Goal: Transaction & Acquisition: Purchase product/service

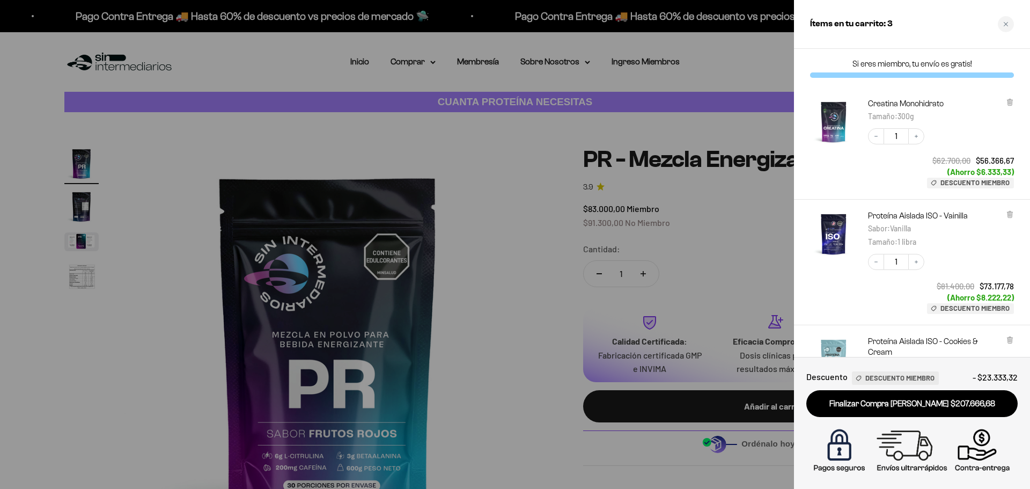
click at [520, 208] on div at bounding box center [515, 244] width 1030 height 489
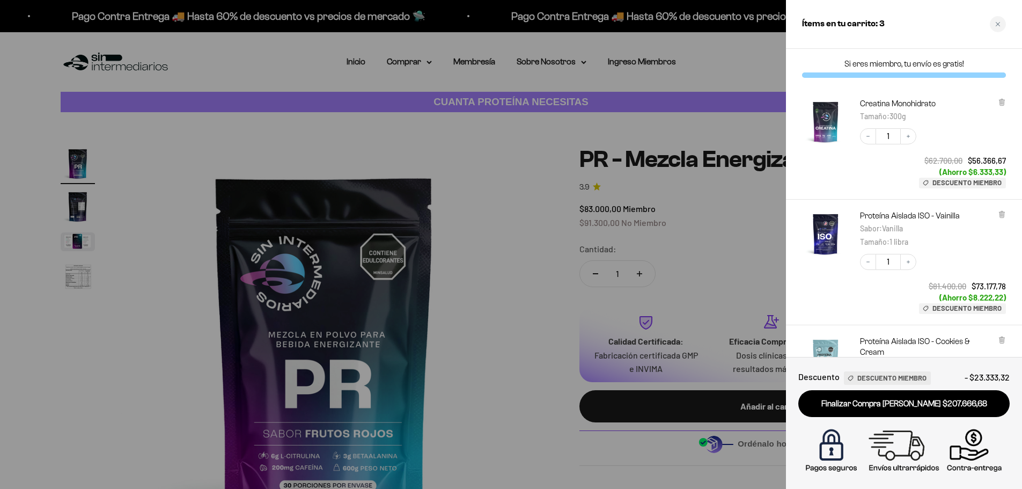
scroll to position [198, 0]
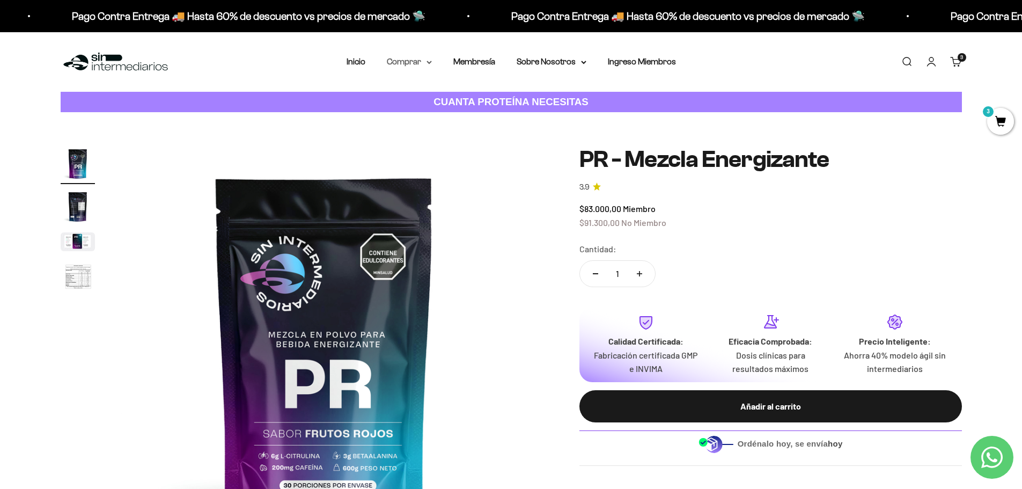
click at [399, 66] on summary "Comprar" at bounding box center [409, 62] width 45 height 14
click at [412, 97] on span "Proteínas" at bounding box center [411, 95] width 36 height 9
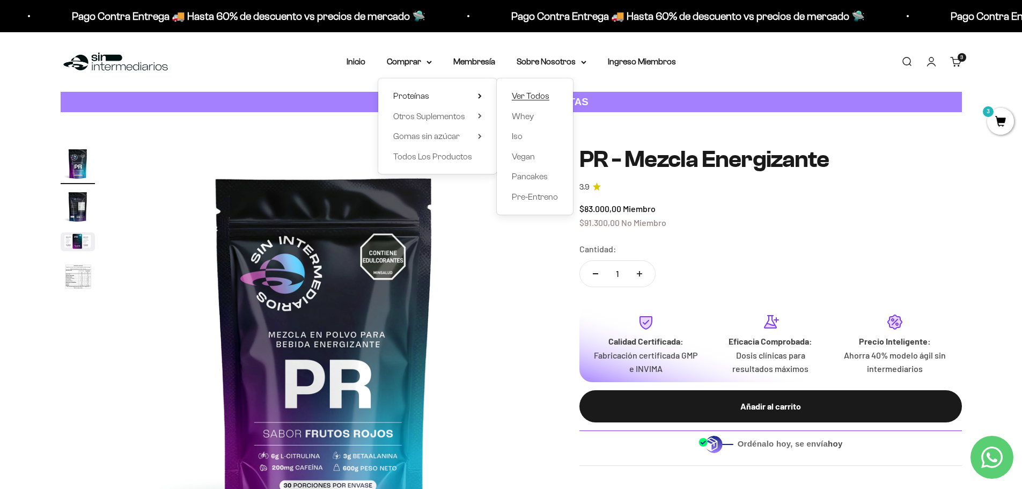
click at [528, 93] on span "Ver Todos" at bounding box center [531, 95] width 38 height 9
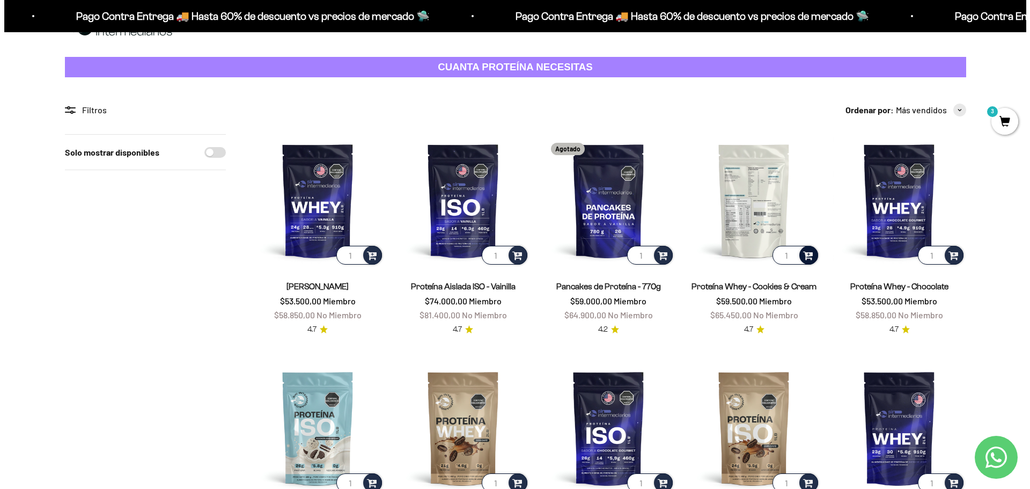
scroll to position [54, 0]
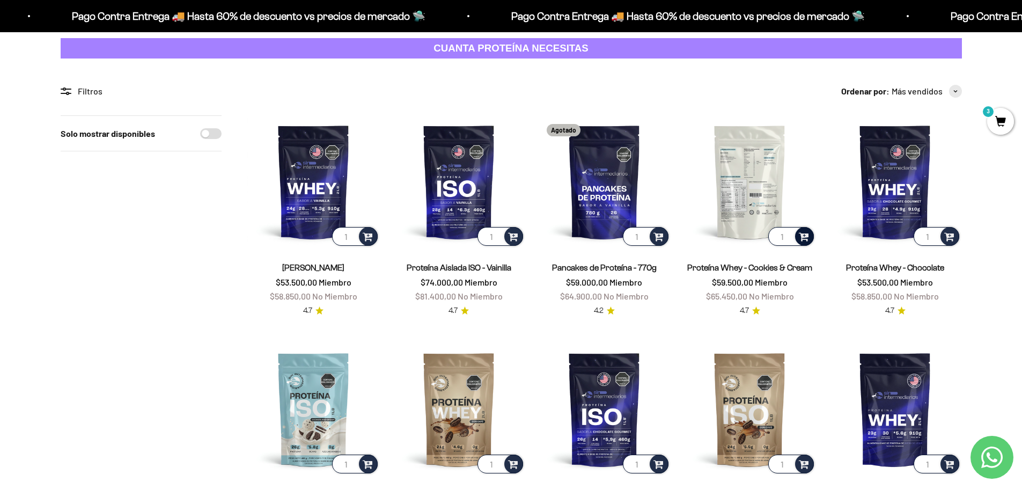
click at [804, 232] on span at bounding box center [804, 236] width 10 height 12
click at [803, 233] on span at bounding box center [804, 236] width 10 height 12
type input "2"
click at [788, 234] on input "2" at bounding box center [791, 236] width 46 height 19
click at [807, 237] on span at bounding box center [804, 236] width 10 height 12
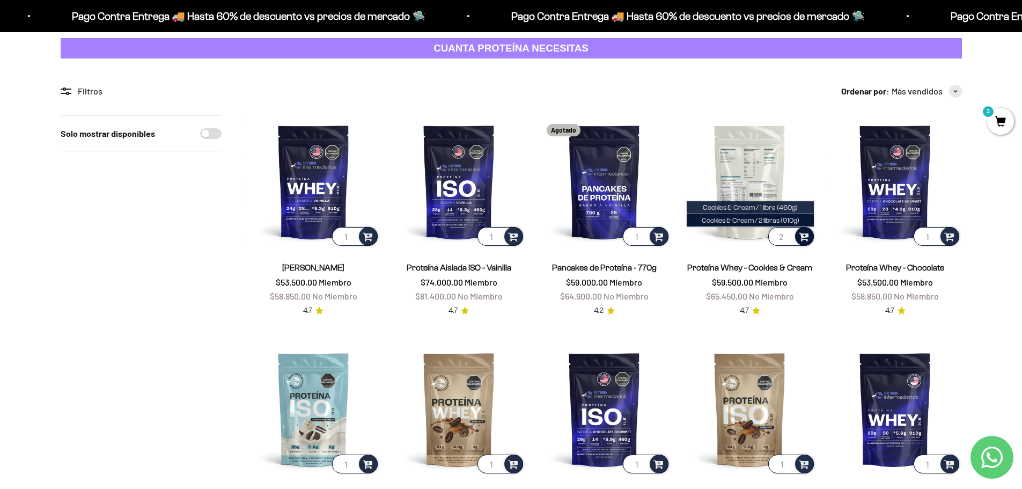
click at [750, 210] on span "Cookies & Cream / 1 libra (460g)" at bounding box center [750, 207] width 95 height 8
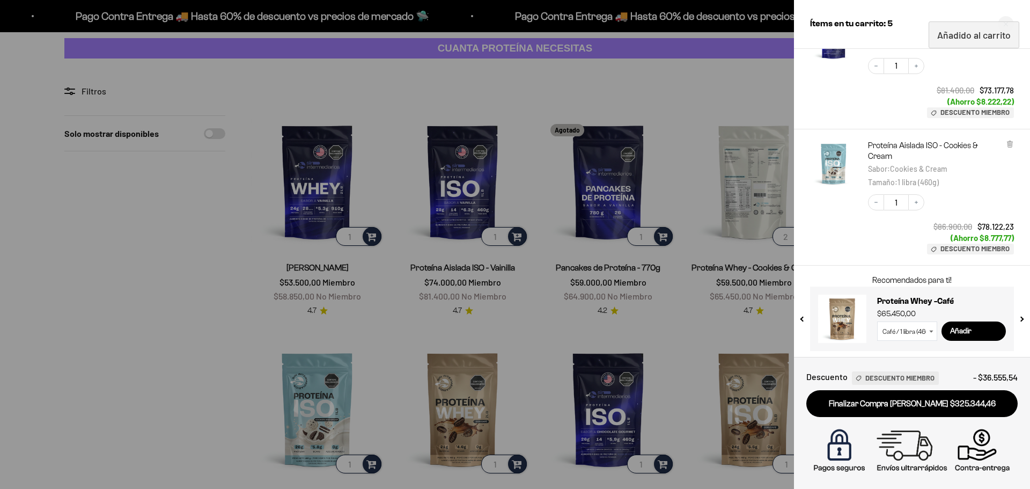
scroll to position [322, 0]
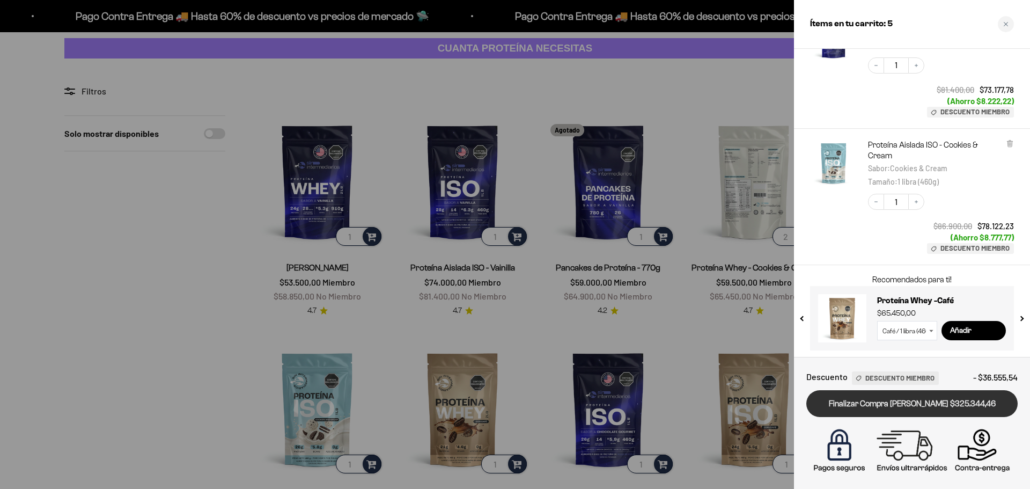
click at [897, 409] on link "Finalizar Compra Segura $325.344,46" at bounding box center [911, 403] width 211 height 27
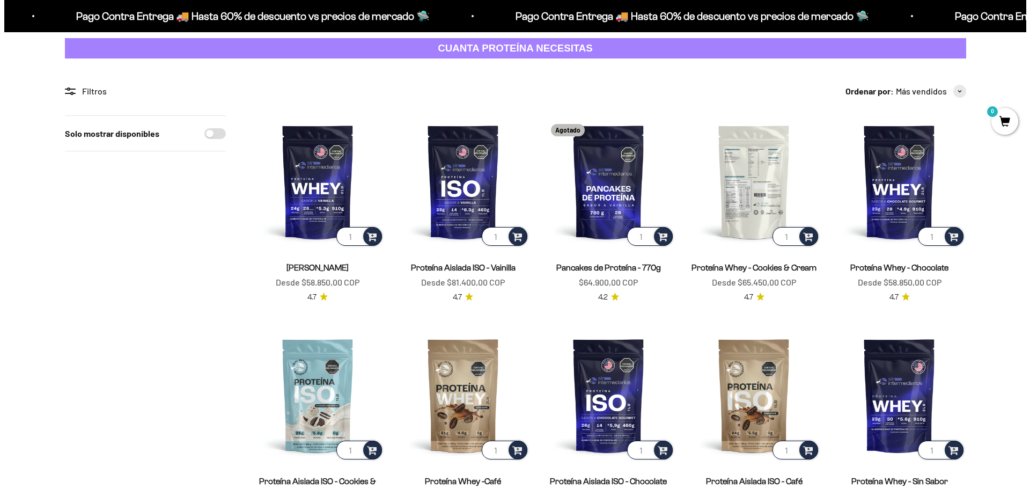
scroll to position [54, 0]
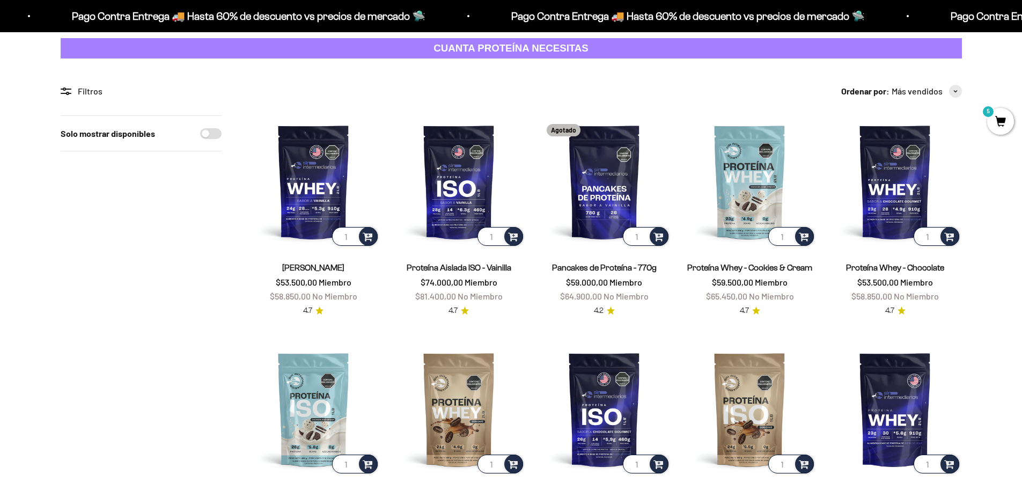
click at [998, 127] on span "5" at bounding box center [1000, 121] width 27 height 27
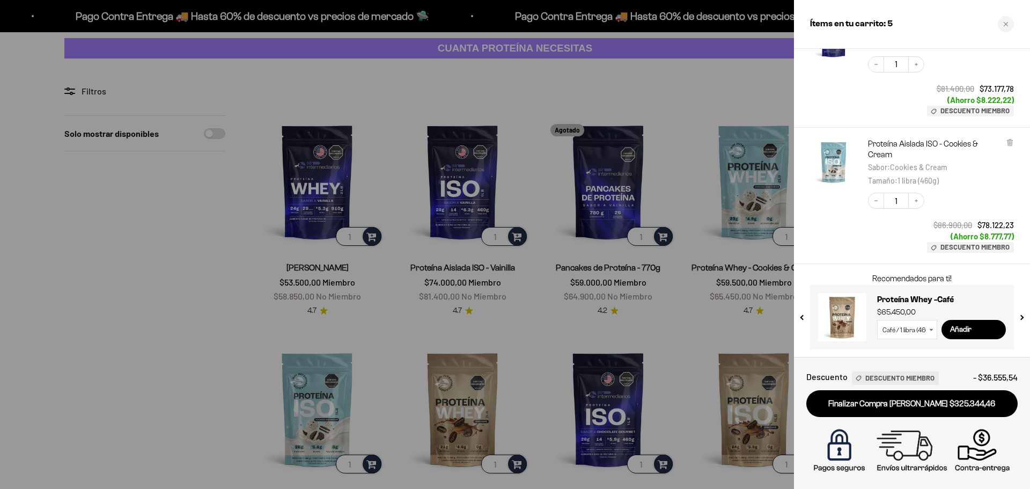
scroll to position [323, 0]
click at [1008, 144] on icon at bounding box center [1009, 141] width 4 height 5
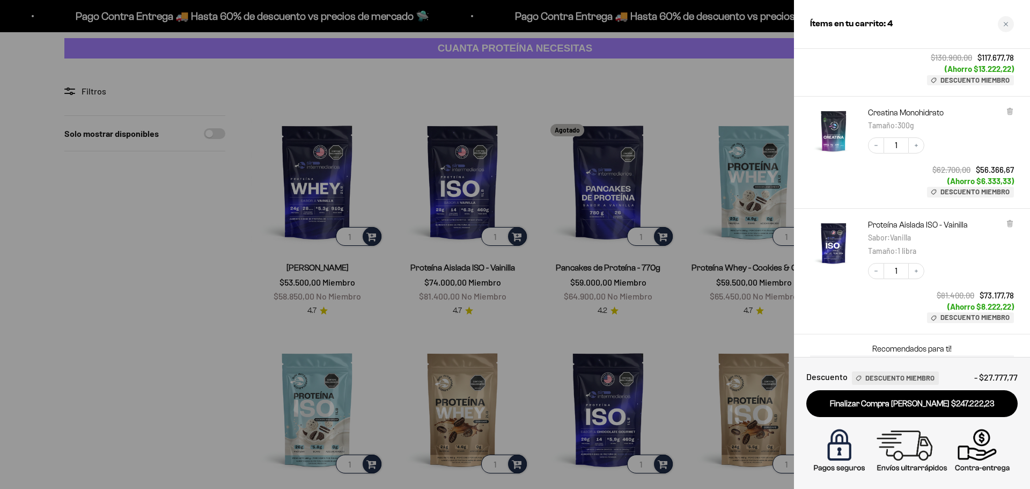
scroll to position [134, 0]
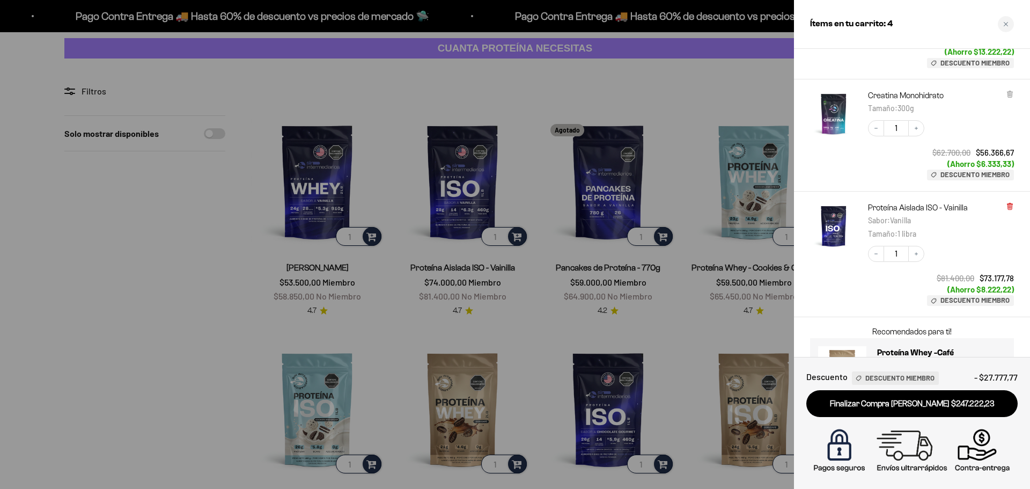
click at [1011, 204] on icon at bounding box center [1009, 206] width 4 height 5
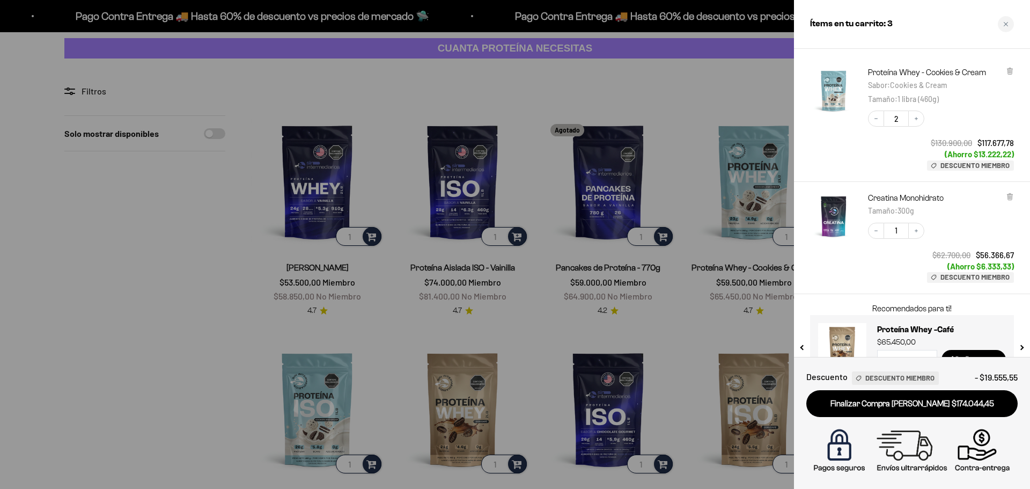
scroll to position [0, 0]
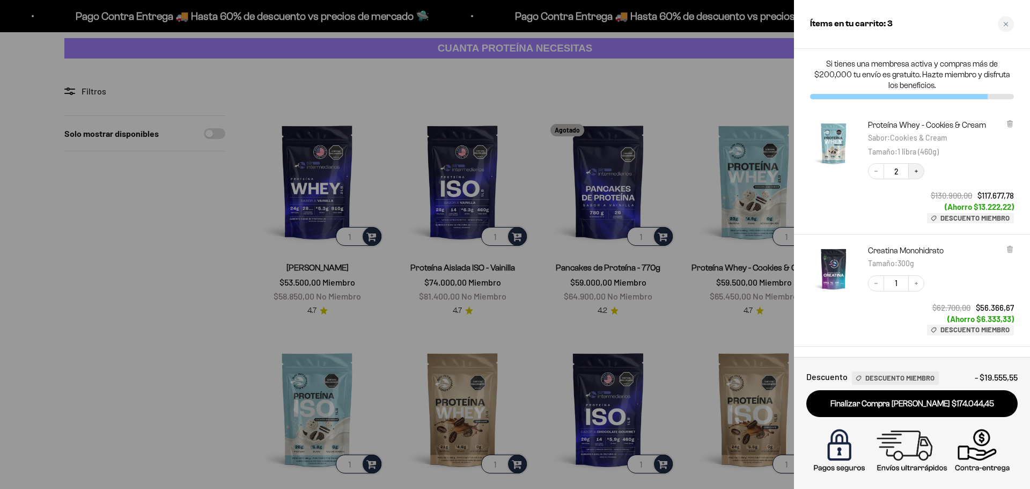
click at [912, 171] on button "Increase quantity" at bounding box center [916, 171] width 16 height 16
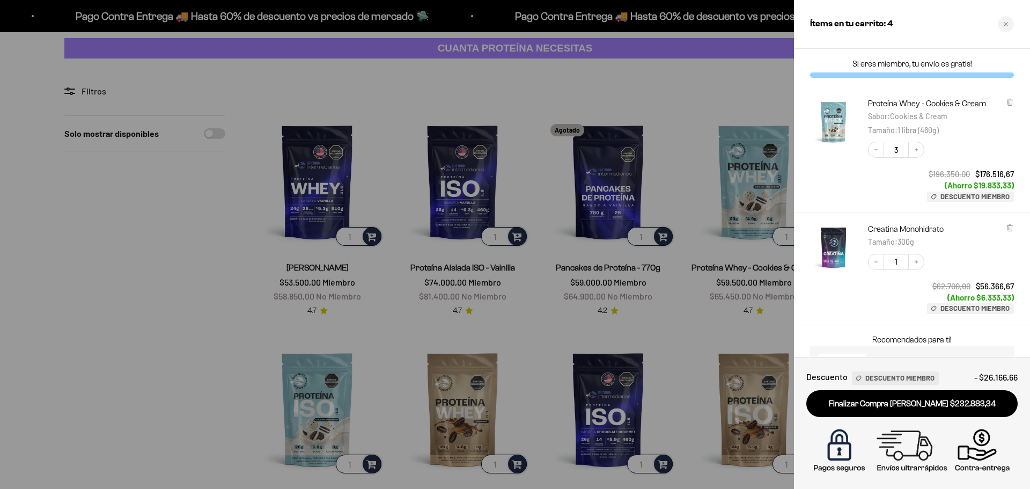
click at [557, 89] on div at bounding box center [515, 244] width 1030 height 489
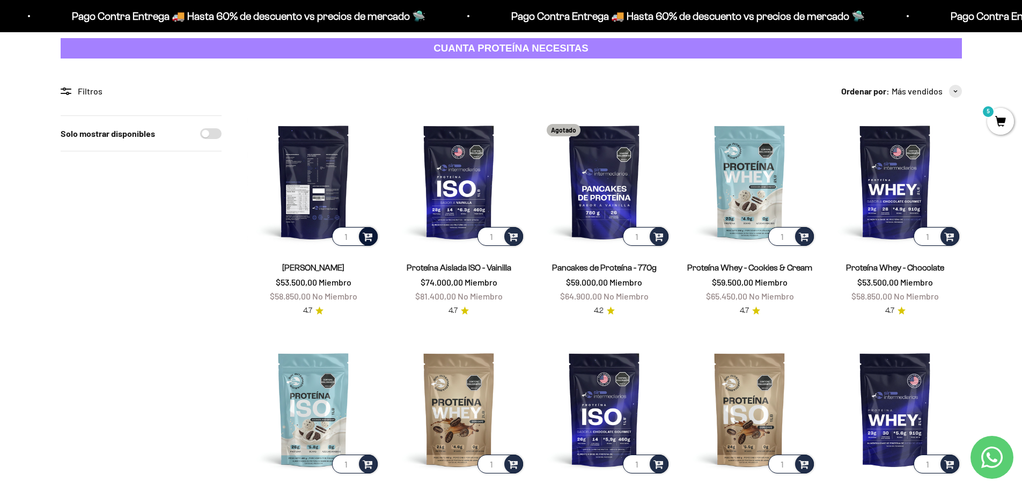
click at [370, 234] on span at bounding box center [368, 236] width 10 height 12
click at [311, 195] on span "Vainilla / 1 libra (460g)" at bounding box center [314, 194] width 62 height 8
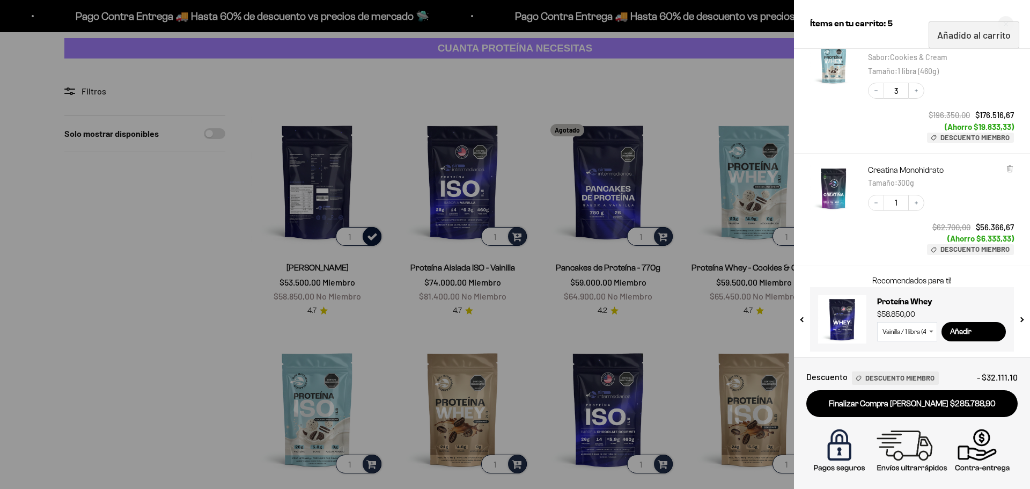
scroll to position [187, 0]
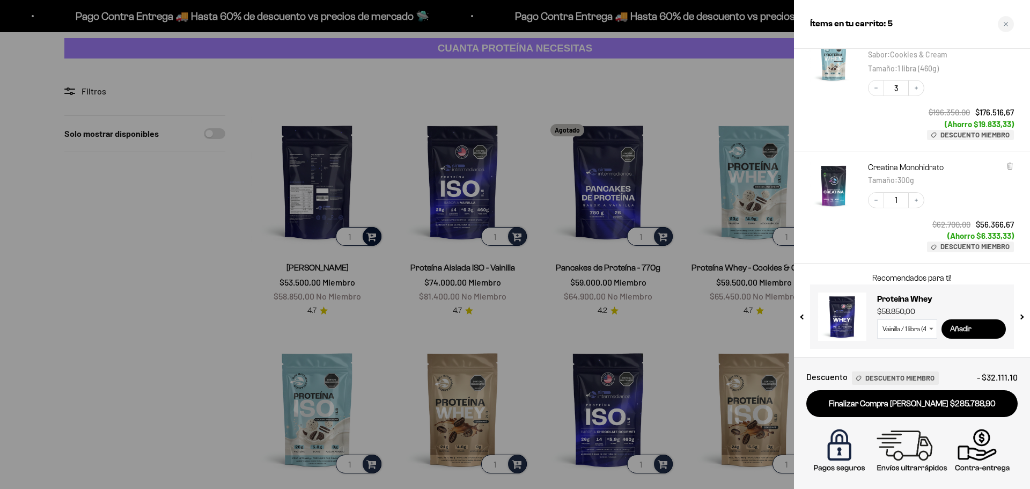
click at [974, 332] on input "Añadir" at bounding box center [973, 328] width 64 height 19
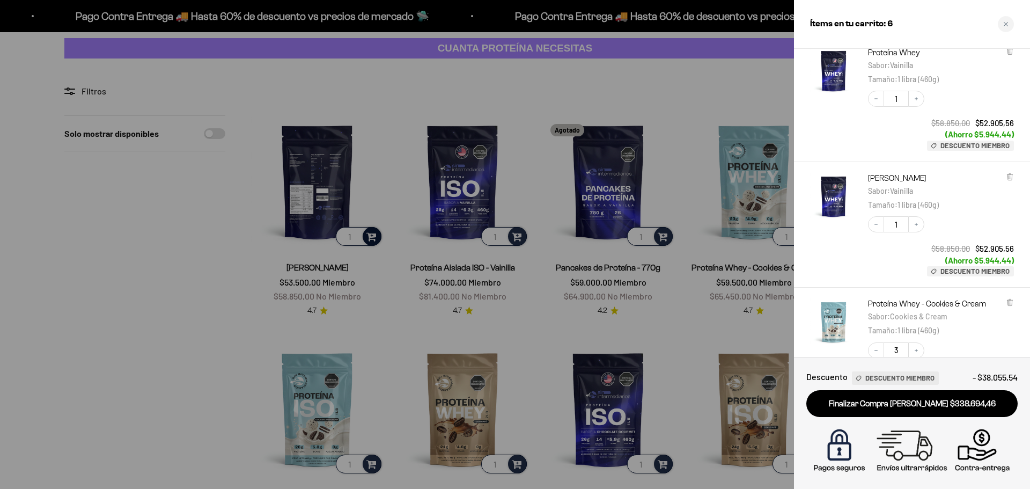
scroll to position [54, 0]
click at [1011, 173] on icon at bounding box center [1009, 173] width 2 height 5
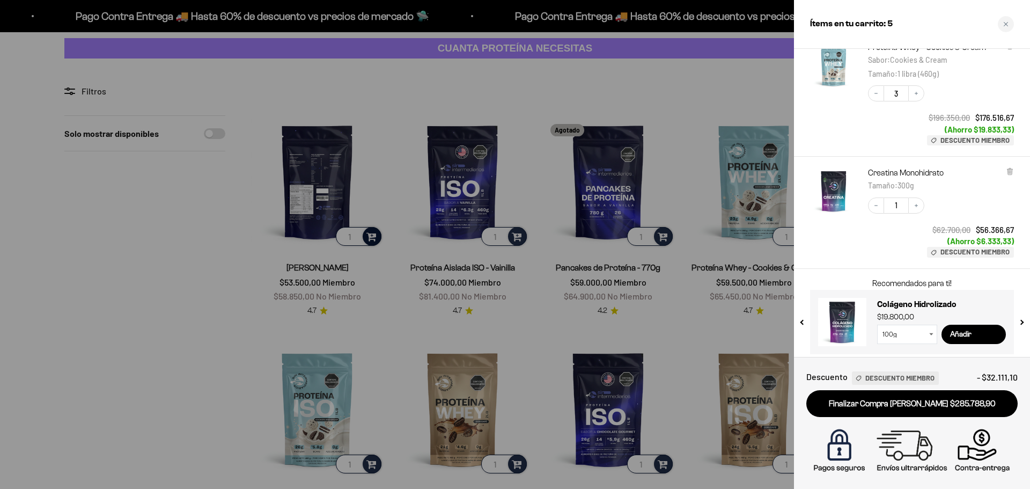
scroll to position [187, 0]
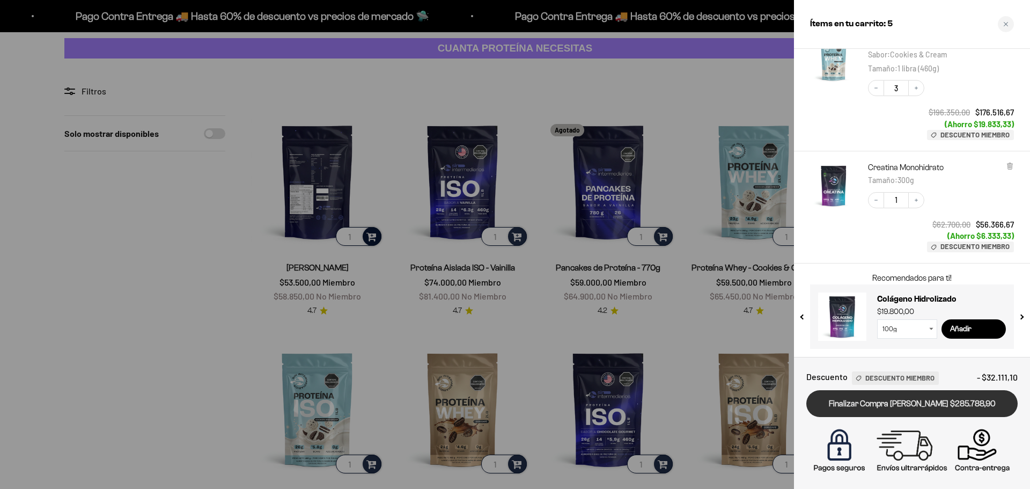
click at [905, 408] on link "Finalizar Compra Segura $285.788,90" at bounding box center [911, 403] width 211 height 27
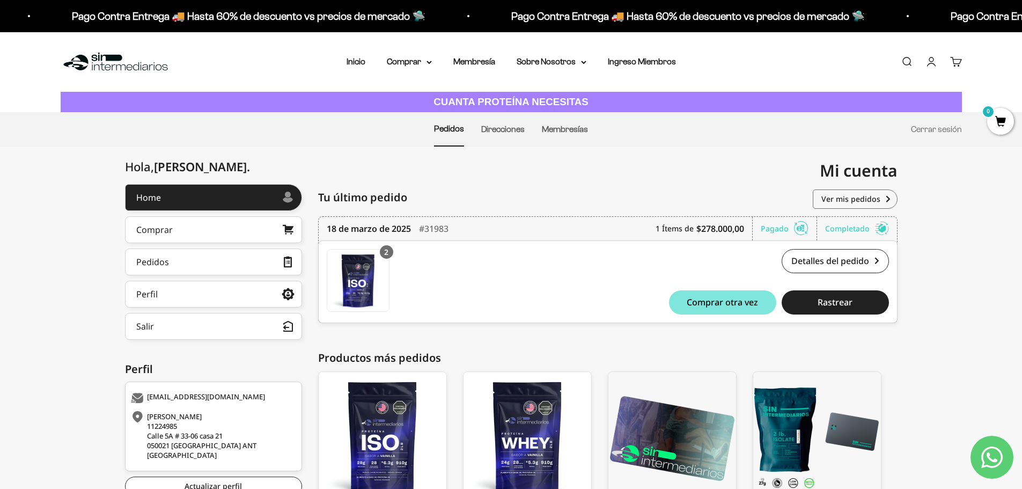
scroll to position [95, 0]
